Goal: Book appointment/travel/reservation

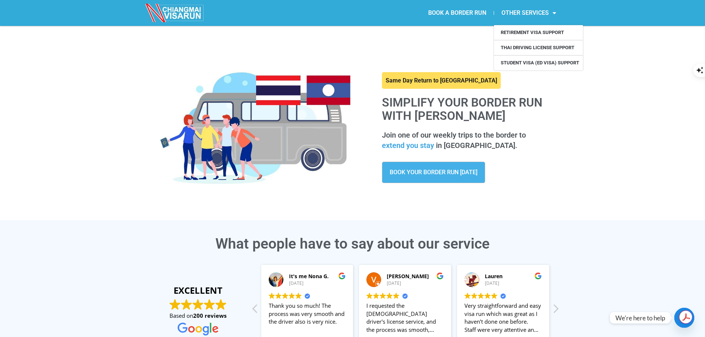
click at [445, 12] on link "BOOK A BORDER RUN" at bounding box center [457, 12] width 73 height 17
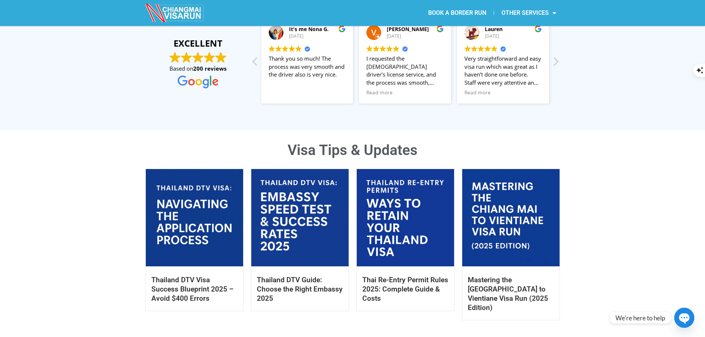
scroll to position [259, 0]
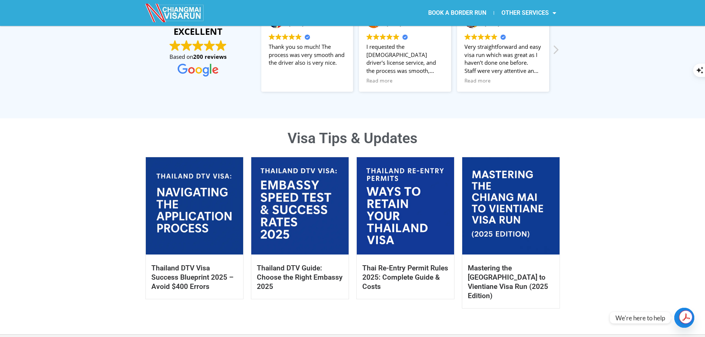
click at [96, 141] on section "Visa Tips & Updates Thailand DTV Visa Success Blueprint 2025 – Avoid $400 Error…" at bounding box center [352, 222] width 705 height 188
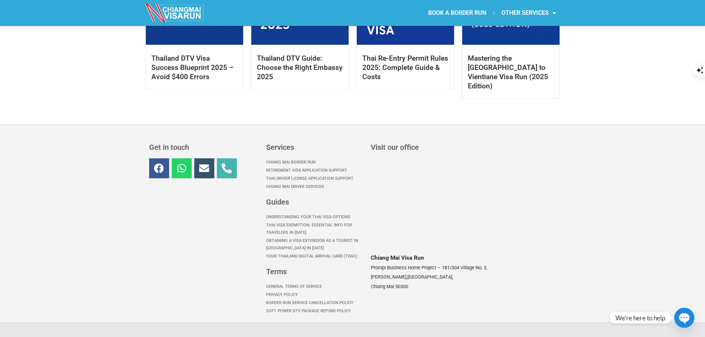
scroll to position [505, 0]
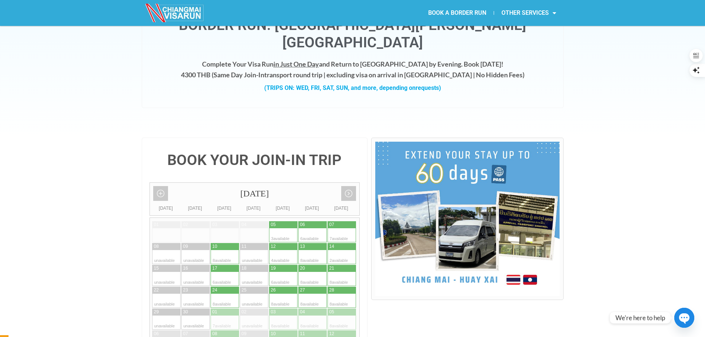
scroll to position [37, 0]
